Goal: Task Accomplishment & Management: Manage account settings

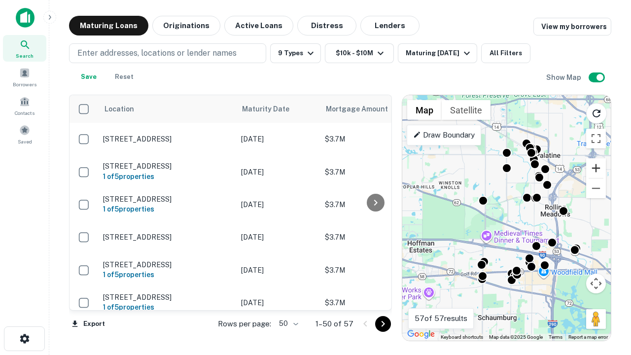
click at [596, 168] on button "Zoom in" at bounding box center [596, 168] width 20 height 20
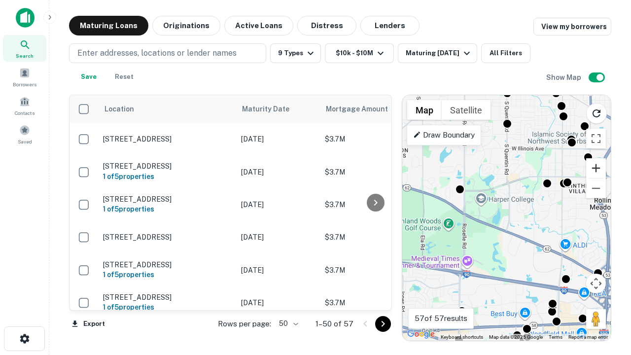
click at [596, 168] on button "Zoom in" at bounding box center [596, 168] width 20 height 20
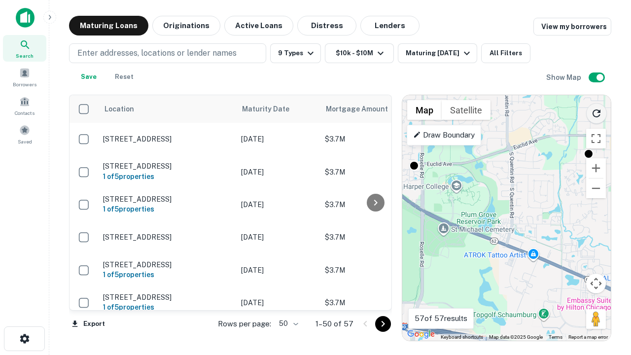
click at [597, 111] on icon "Reload search area" at bounding box center [597, 114] width 12 height 12
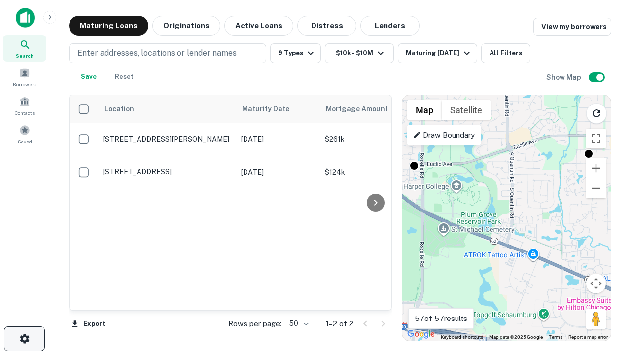
click at [24, 339] on icon "button" at bounding box center [25, 339] width 12 height 12
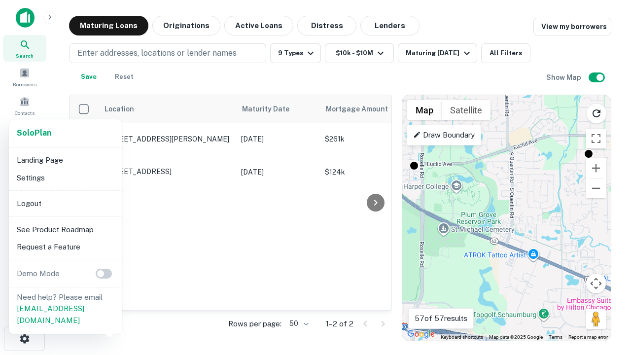
click at [65, 203] on li "Logout" at bounding box center [66, 204] width 106 height 18
